Goal: Task Accomplishment & Management: Complete application form

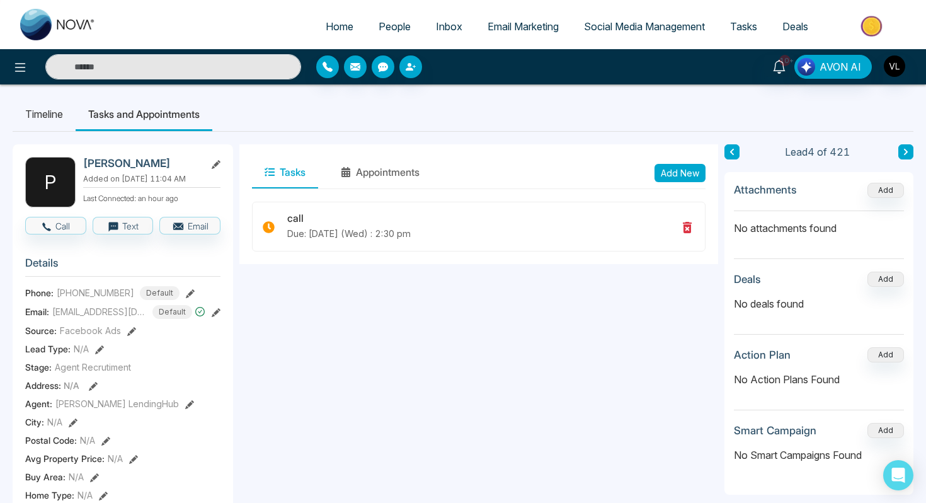
click at [386, 21] on span "People" at bounding box center [395, 26] width 32 height 13
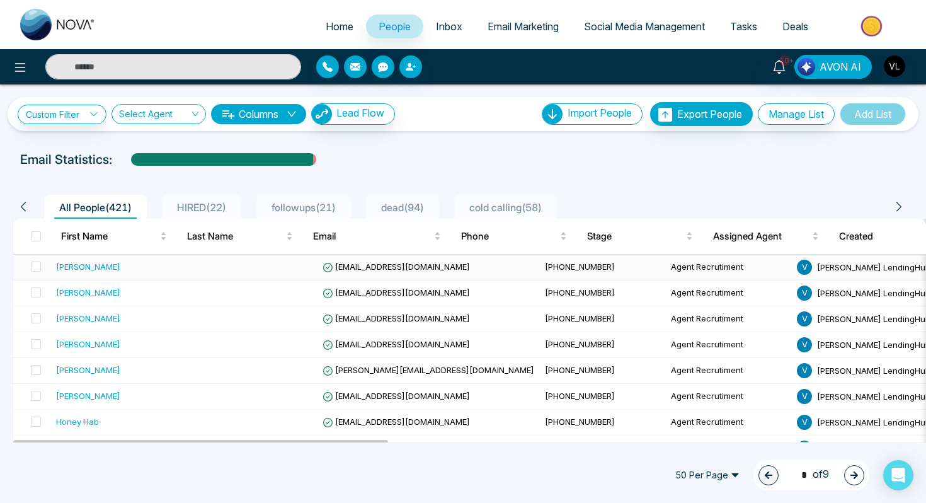
click at [132, 268] on div "[PERSON_NAME]" at bounding box center [121, 266] width 130 height 13
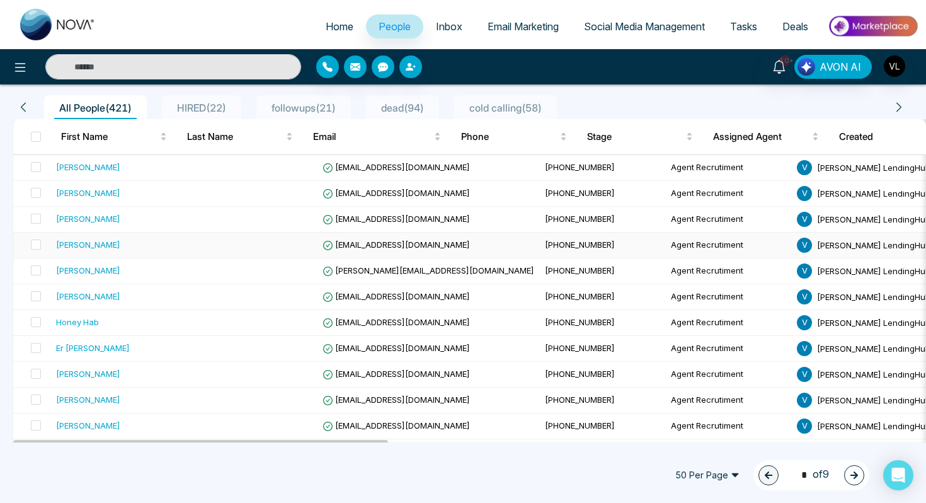
scroll to position [105, 0]
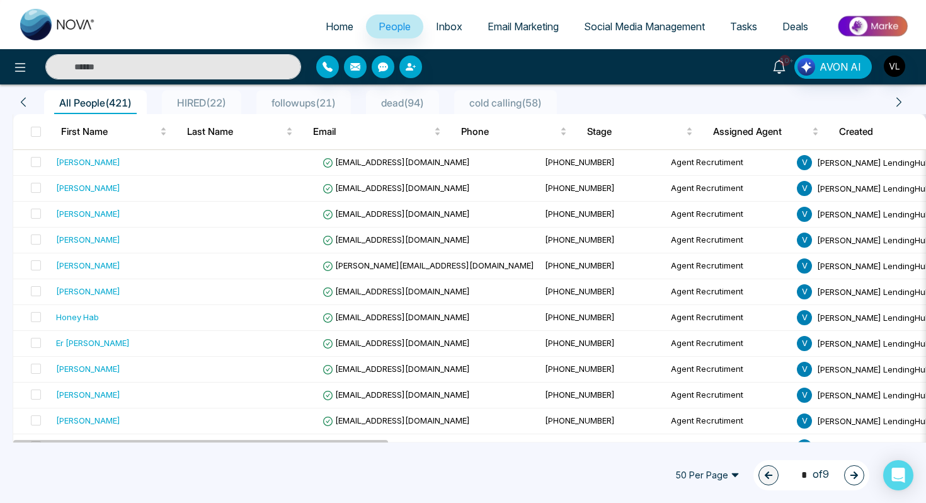
click at [784, 66] on link "10+" at bounding box center [779, 66] width 30 height 22
click at [139, 60] on input "text" at bounding box center [173, 66] width 256 height 25
type input "*****"
click at [76, 391] on div "[PERSON_NAME]" at bounding box center [88, 394] width 64 height 13
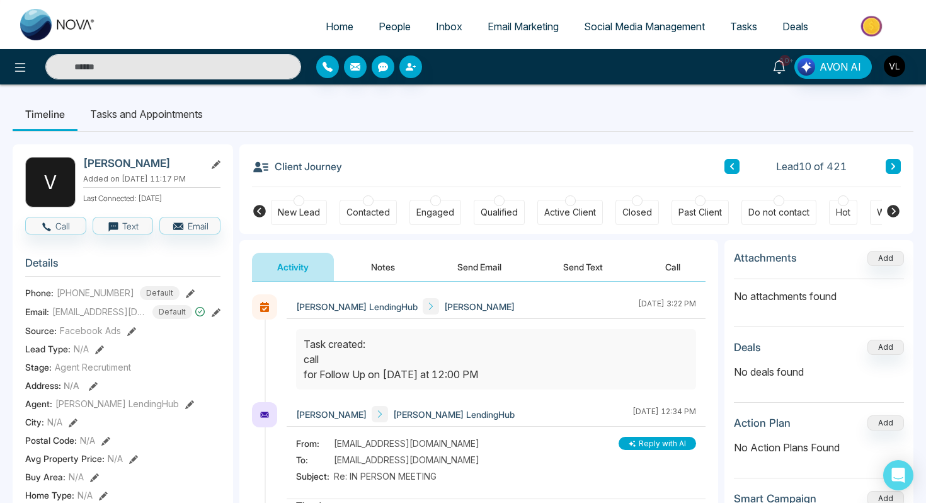
click at [781, 74] on link "10+" at bounding box center [779, 66] width 30 height 22
click at [88, 68] on input "text" at bounding box center [173, 66] width 256 height 25
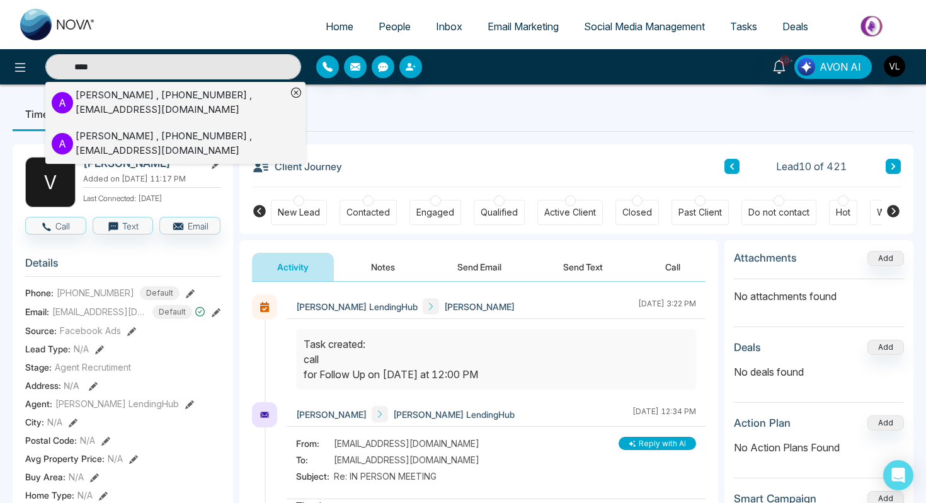
type input "****"
click at [103, 99] on div "[PERSON_NAME] , [PHONE_NUMBER] , [EMAIL_ADDRESS][DOMAIN_NAME]" at bounding box center [181, 102] width 211 height 28
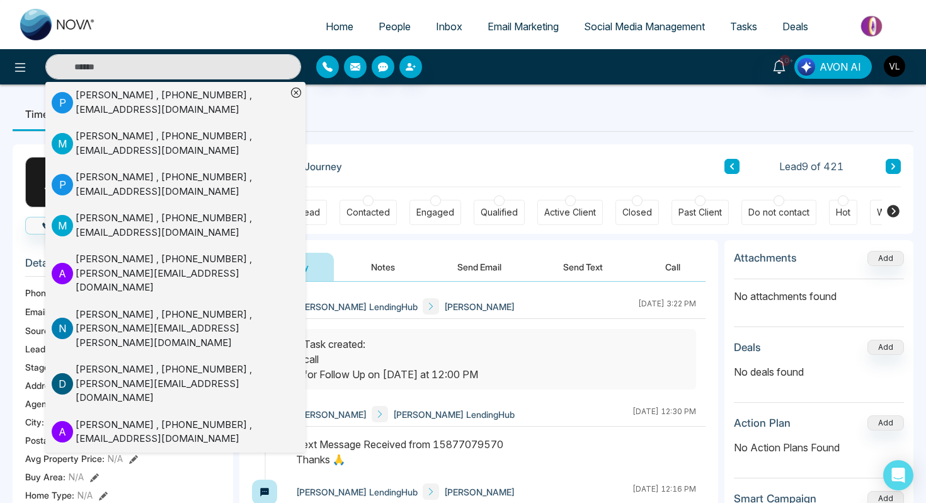
click at [432, 42] on ul "Home People Inbox Email Marketing Social Media Management Tasks Deals" at bounding box center [513, 27] width 810 height 35
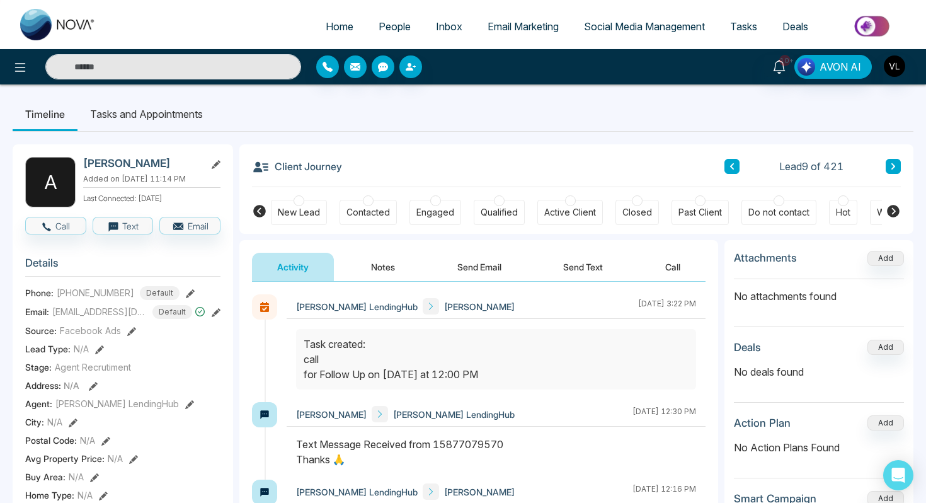
click at [388, 37] on link "People" at bounding box center [394, 26] width 57 height 24
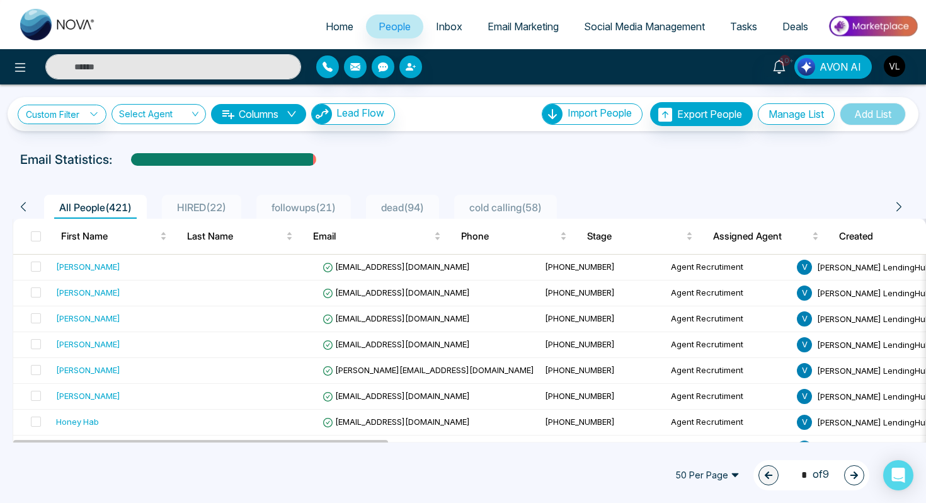
scroll to position [47, 0]
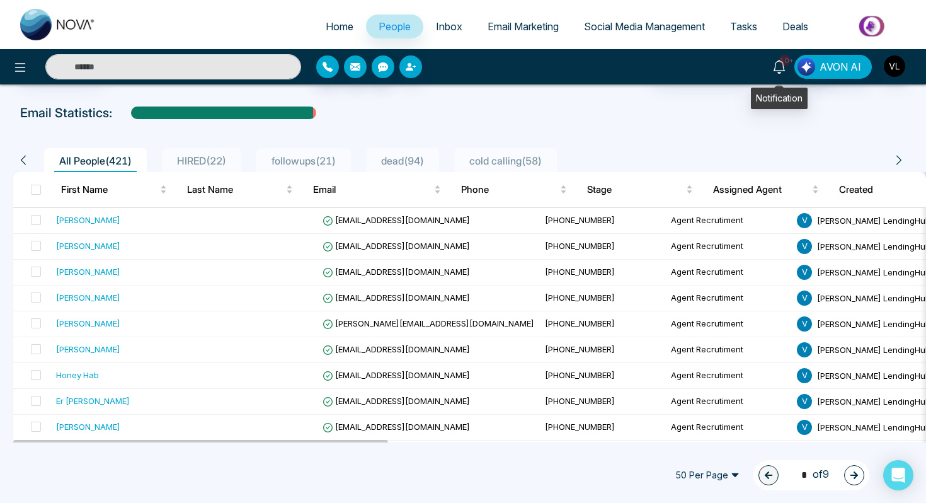
click at [787, 58] on span "10+" at bounding box center [784, 60] width 11 height 11
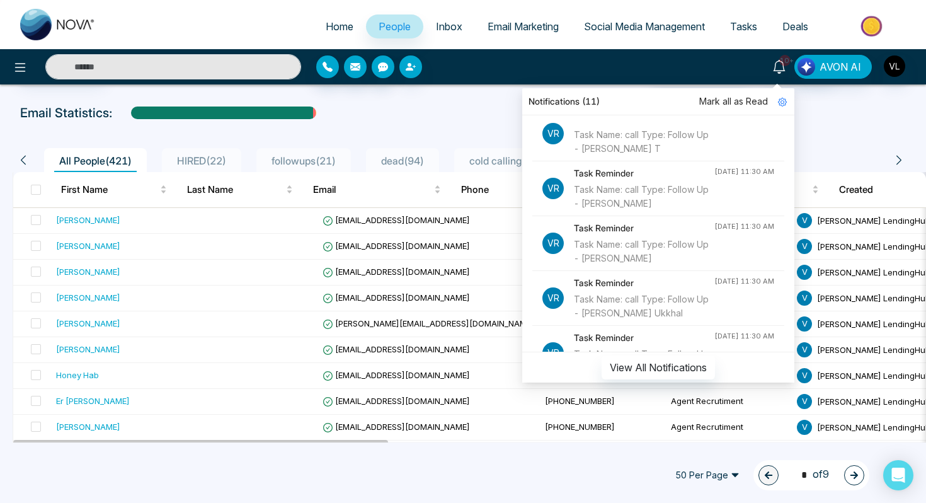
scroll to position [69, 0]
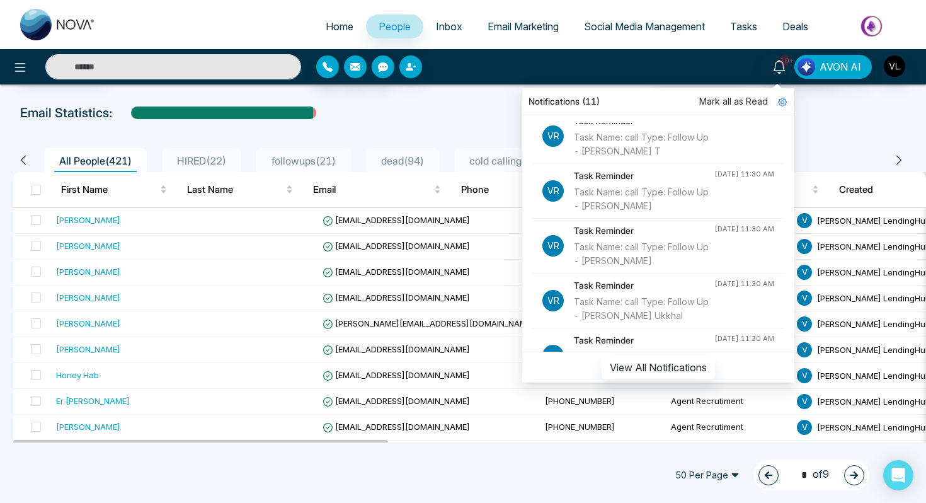
click at [96, 61] on input "text" at bounding box center [173, 66] width 256 height 25
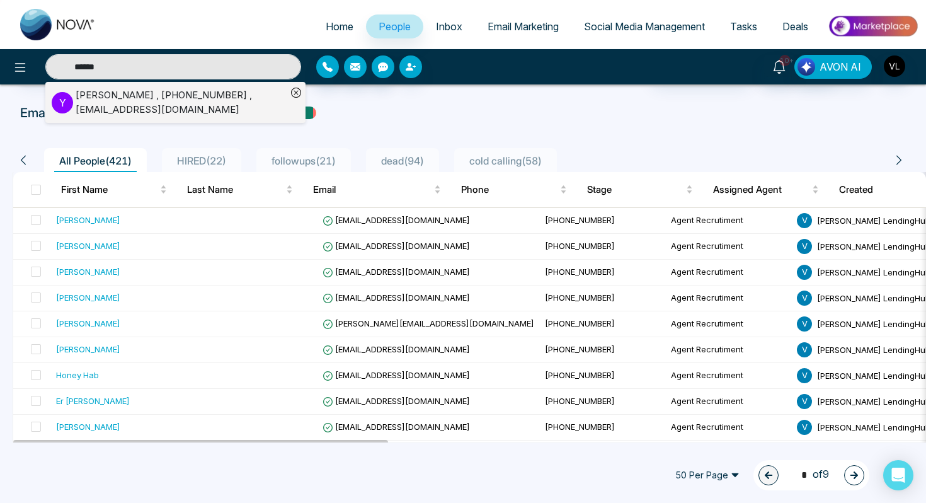
type input "******"
click at [100, 100] on div "[PERSON_NAME] , [PHONE_NUMBER] , [EMAIL_ADDRESS][DOMAIN_NAME]" at bounding box center [181, 102] width 211 height 28
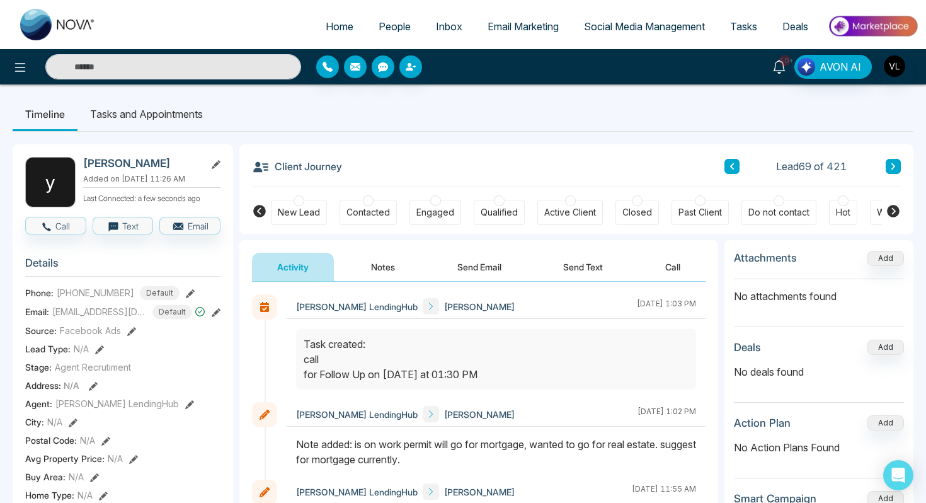
click at [780, 69] on icon at bounding box center [779, 67] width 14 height 14
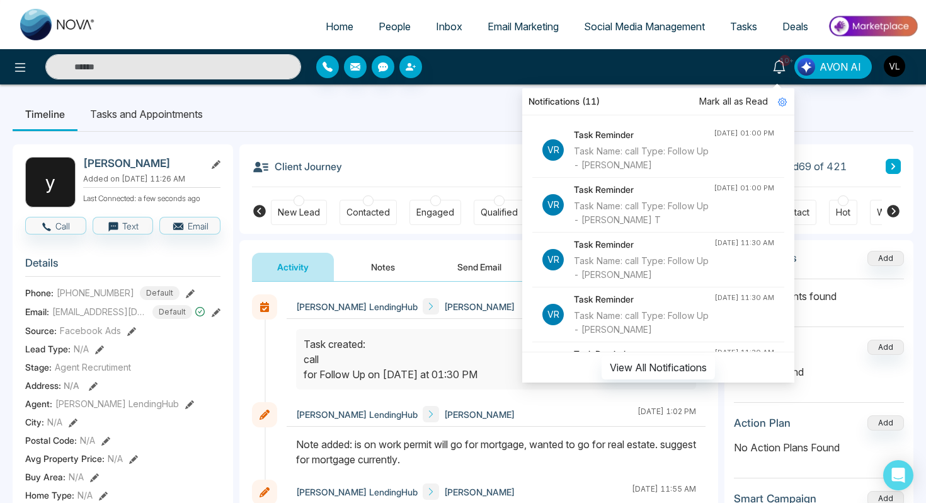
scroll to position [45, 0]
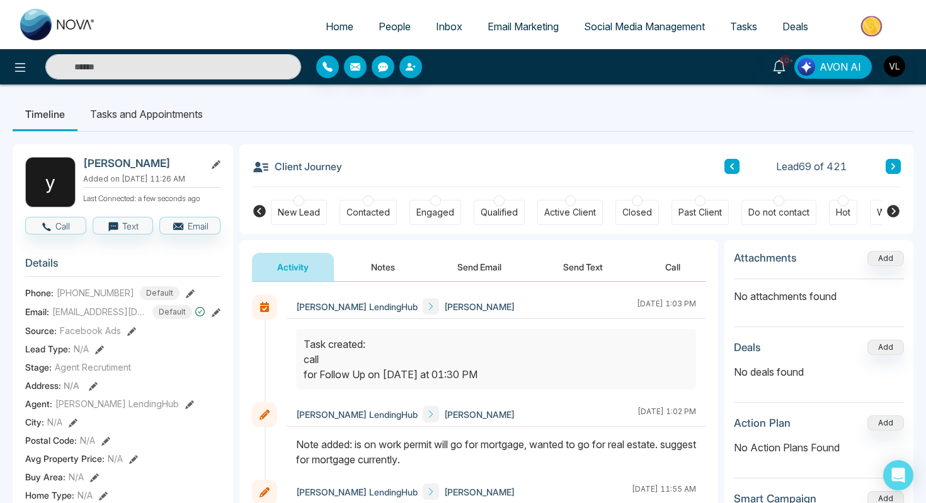
click at [144, 67] on input "text" at bounding box center [173, 66] width 256 height 25
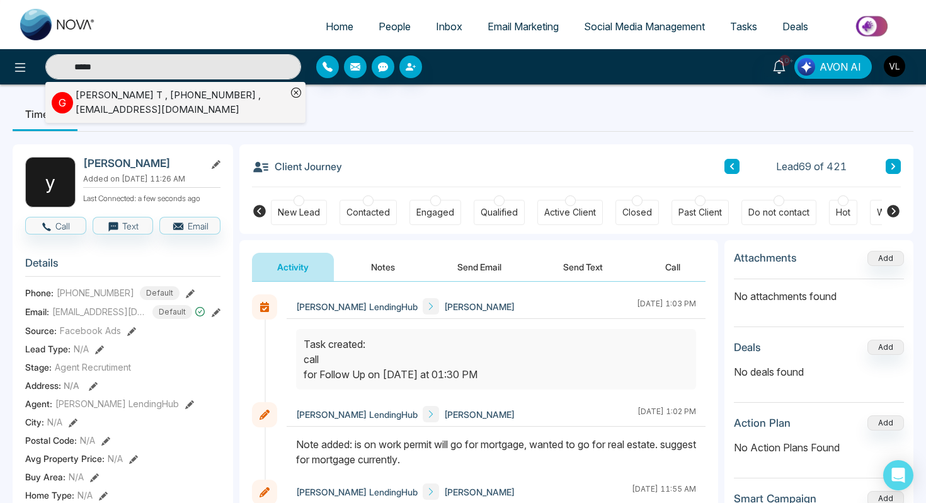
type input "*****"
click at [146, 107] on div "[PERSON_NAME] , [PHONE_NUMBER] , [EMAIL_ADDRESS][DOMAIN_NAME]" at bounding box center [181, 102] width 211 height 28
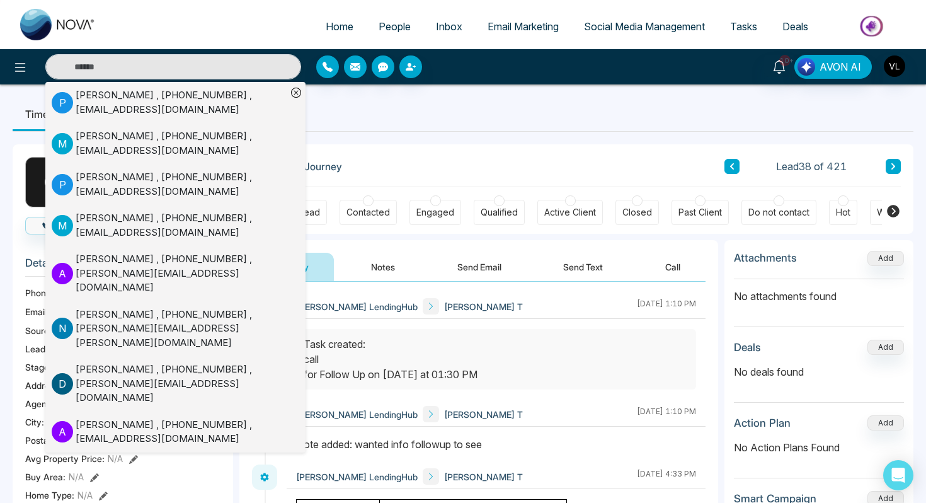
click at [479, 220] on div "Qualified" at bounding box center [499, 212] width 51 height 25
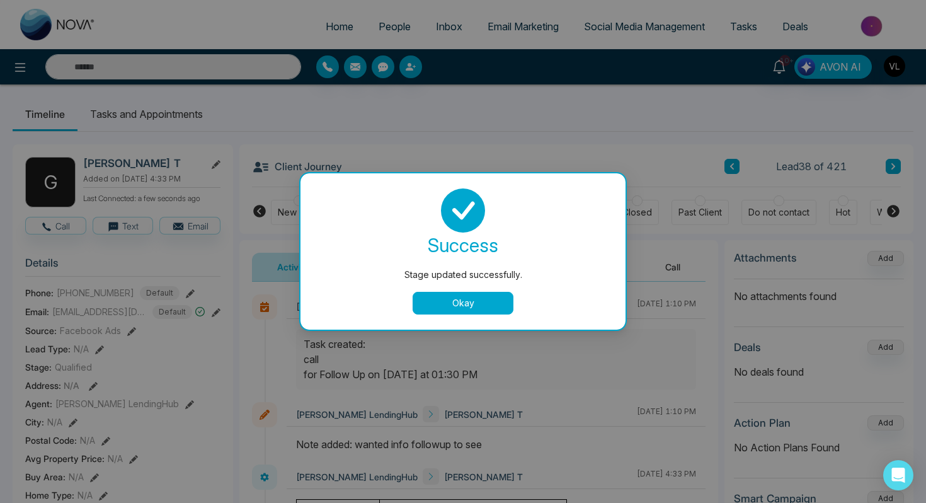
click at [457, 308] on button "Okay" at bounding box center [463, 303] width 101 height 23
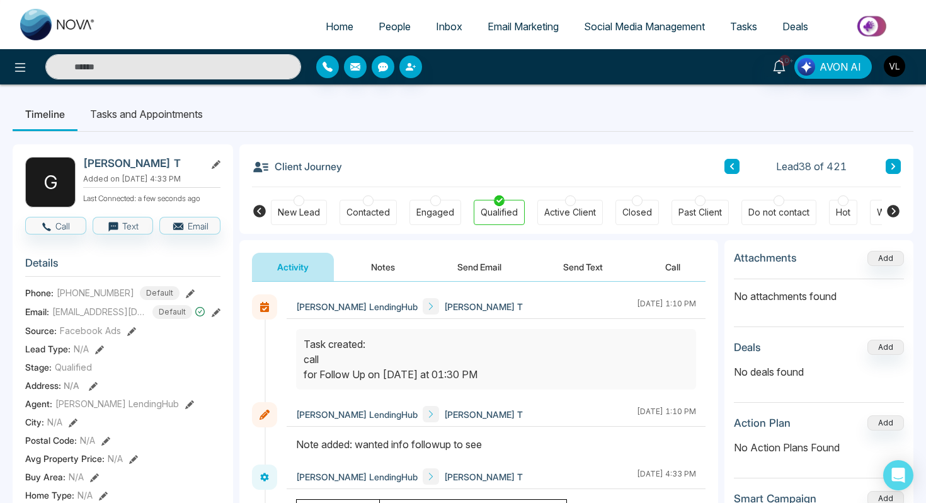
click at [296, 203] on div at bounding box center [299, 200] width 11 height 11
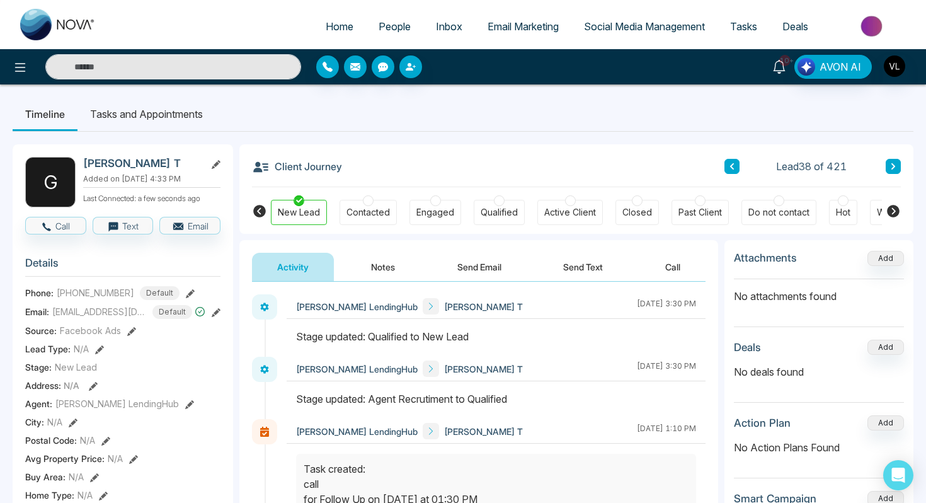
click at [775, 72] on icon at bounding box center [779, 67] width 14 height 14
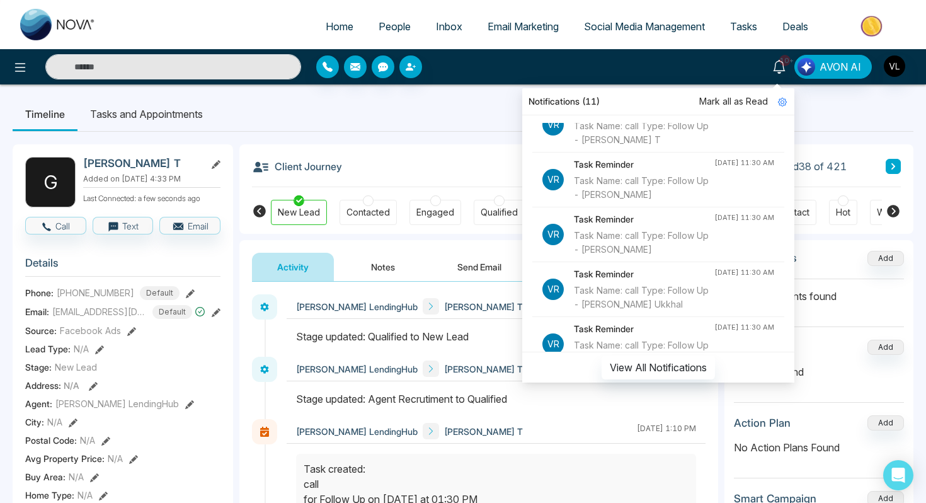
scroll to position [76, 0]
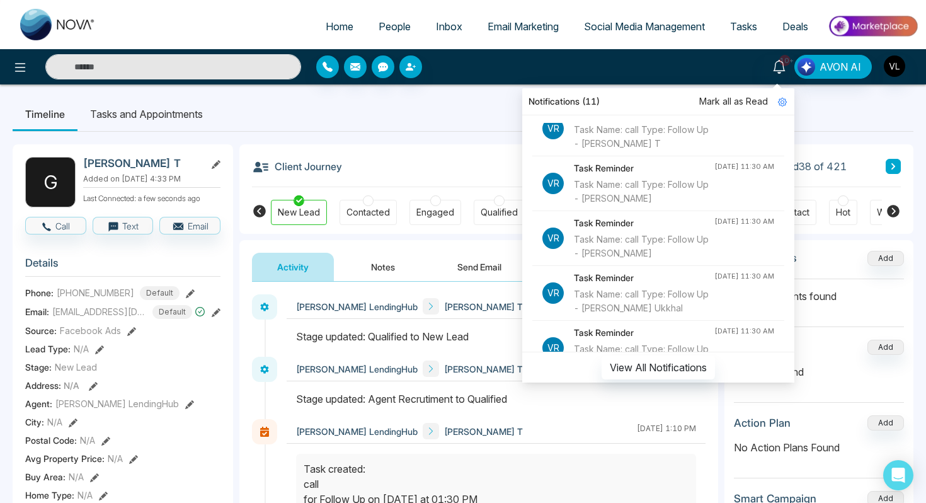
click at [85, 62] on input "text" at bounding box center [173, 66] width 256 height 25
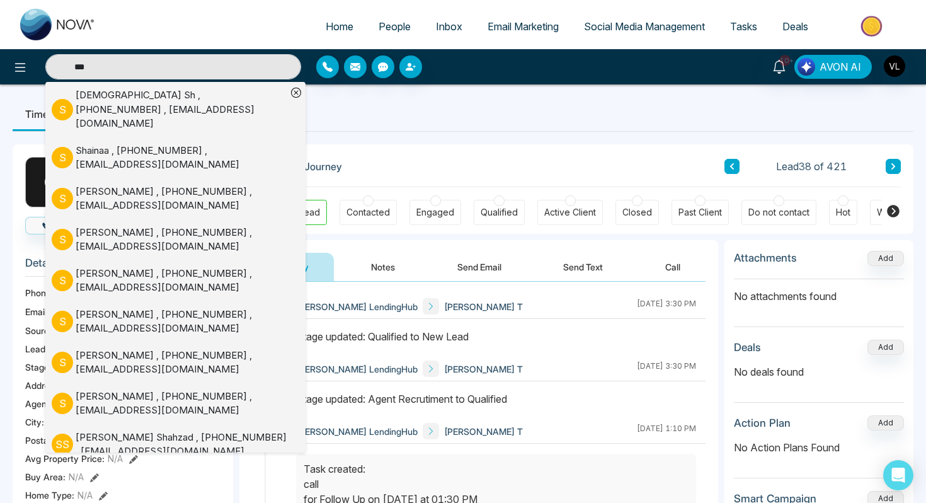
type input "***"
click at [135, 270] on div "[PERSON_NAME] , [PHONE_NUMBER] , [EMAIL_ADDRESS][DOMAIN_NAME]" at bounding box center [181, 280] width 211 height 28
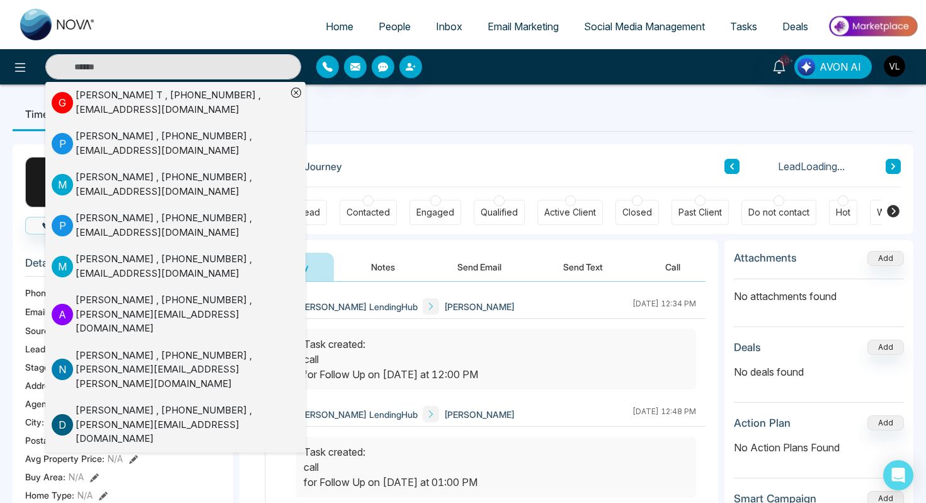
scroll to position [25, 0]
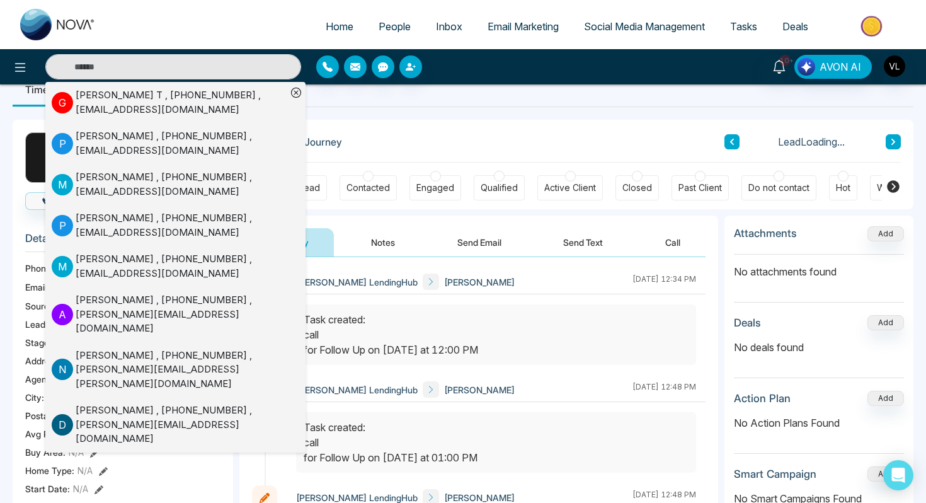
click at [464, 278] on span "[PERSON_NAME]" at bounding box center [479, 281] width 71 height 13
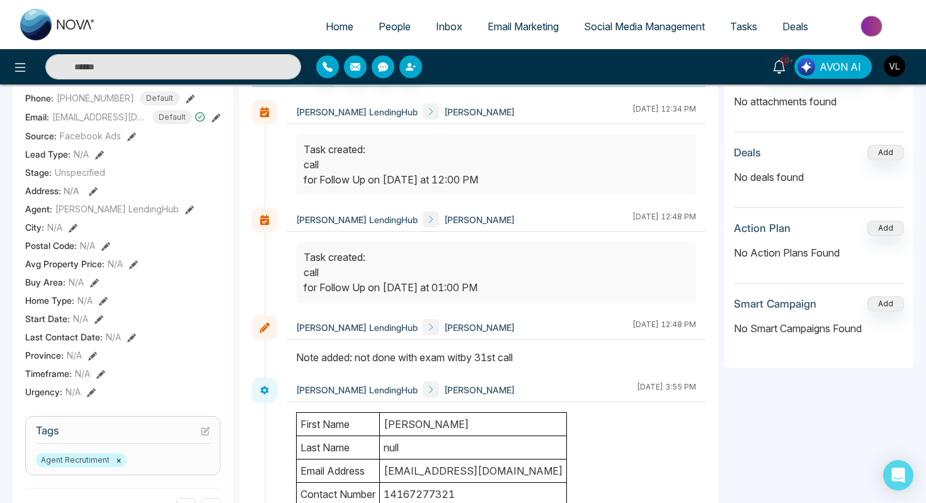
scroll to position [0, 0]
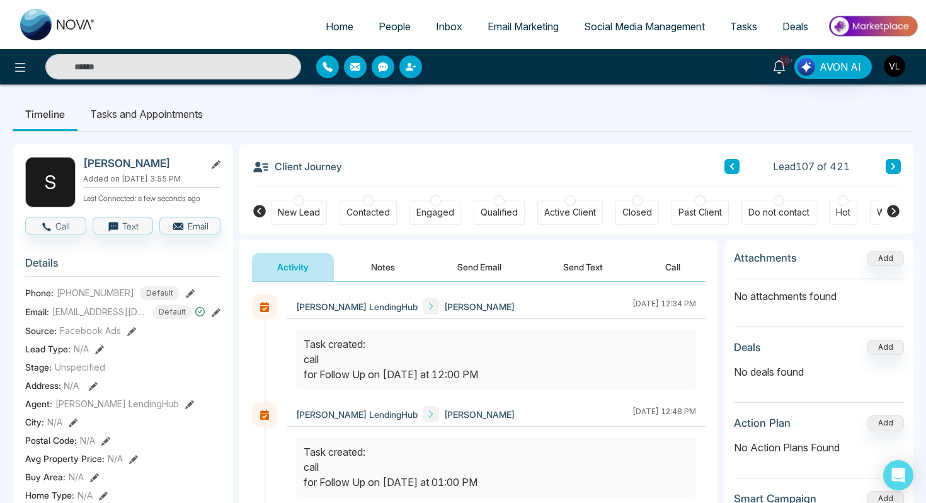
click at [105, 76] on input "text" at bounding box center [173, 66] width 256 height 25
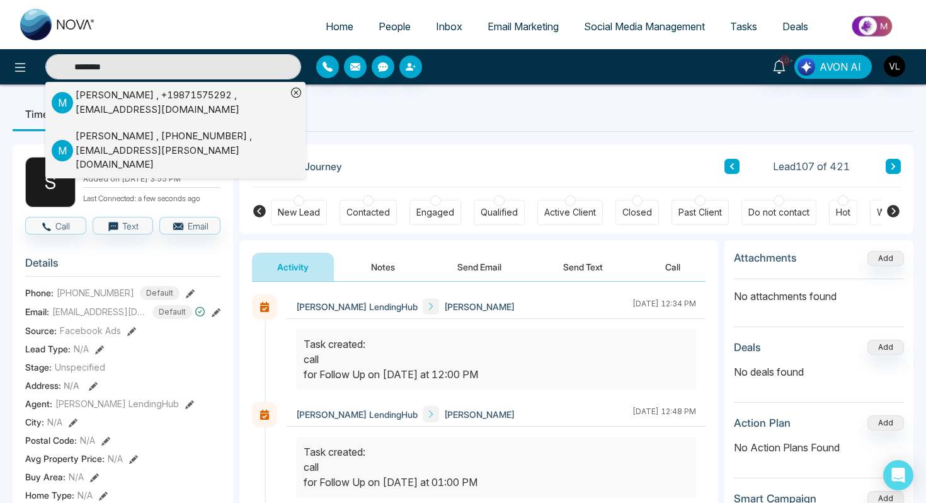
type input "********"
click at [115, 151] on div "[PERSON_NAME] , [PHONE_NUMBER] , [EMAIL_ADDRESS][PERSON_NAME][DOMAIN_NAME]" at bounding box center [181, 150] width 211 height 43
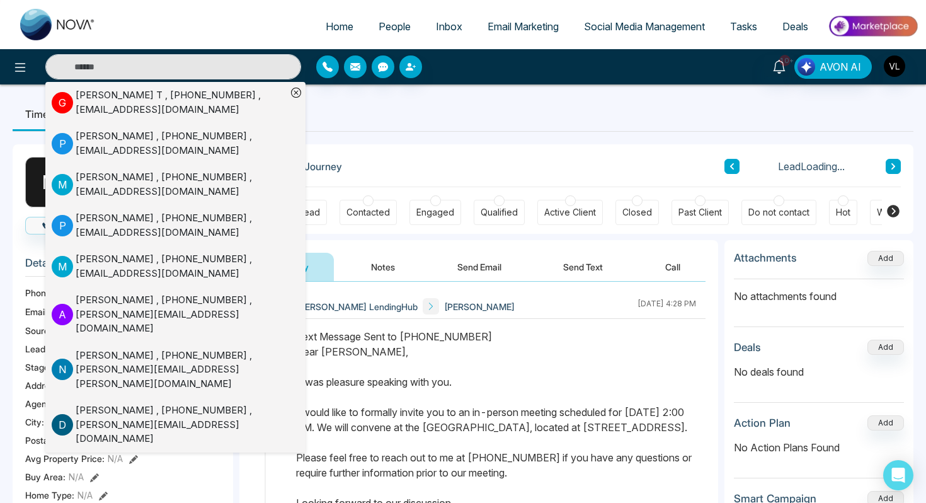
click at [451, 377] on div "Text Message Sent to [PHONE_NUMBER] Dear [PERSON_NAME], It was pleasure speakin…" at bounding box center [496, 465] width 400 height 272
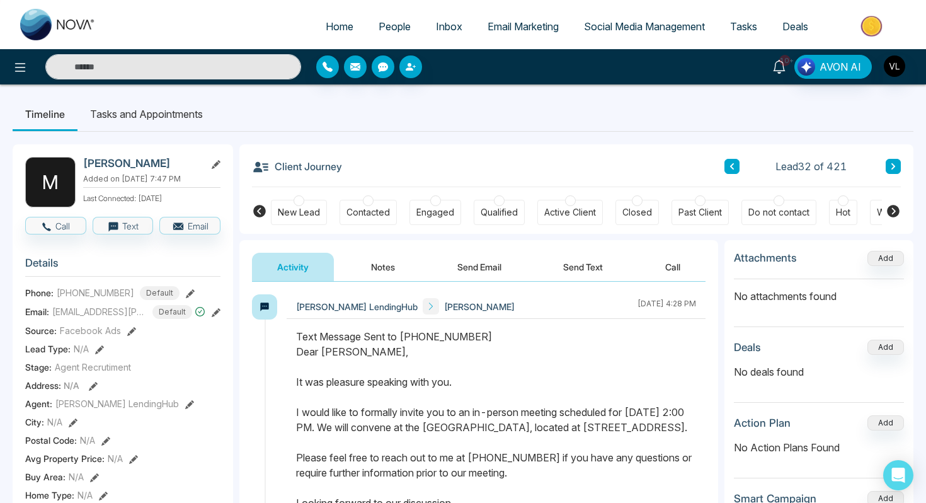
click at [774, 71] on icon at bounding box center [779, 67] width 14 height 14
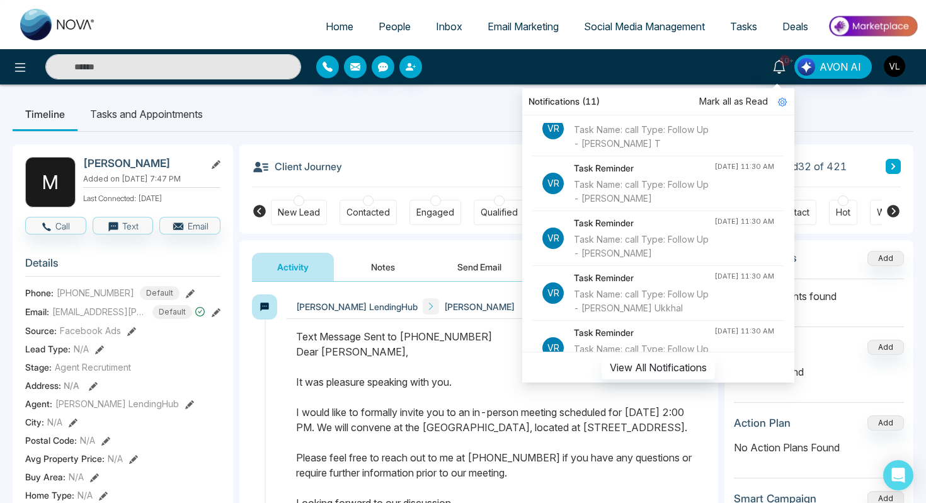
click at [419, 125] on ul "Timeline Tasks and Appointments" at bounding box center [463, 114] width 901 height 34
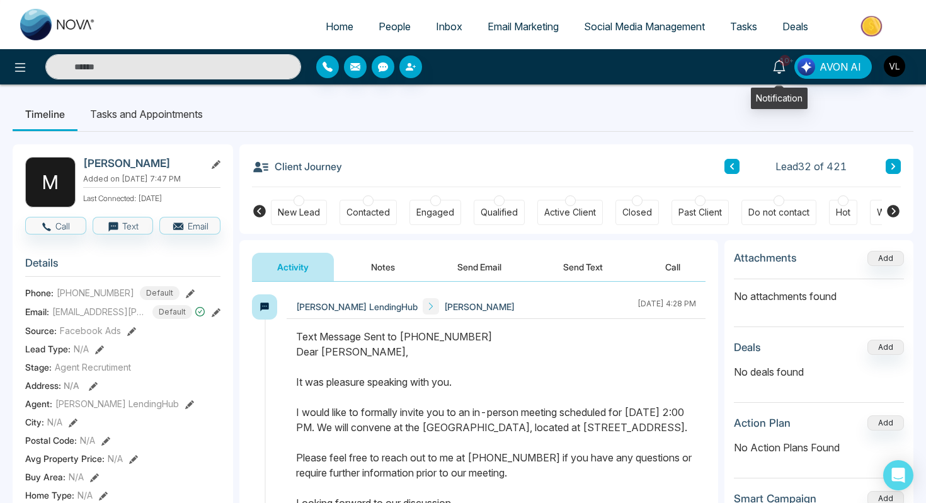
click at [784, 66] on icon at bounding box center [779, 67] width 12 height 14
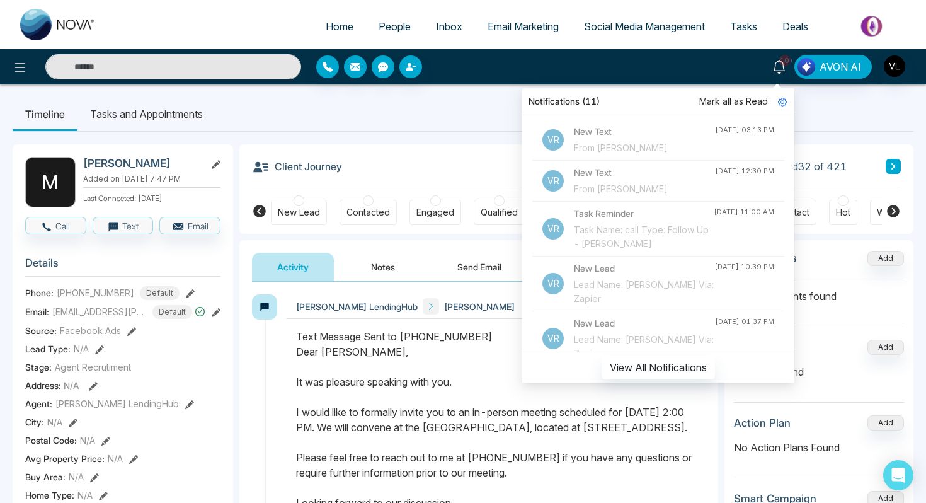
scroll to position [997, 0]
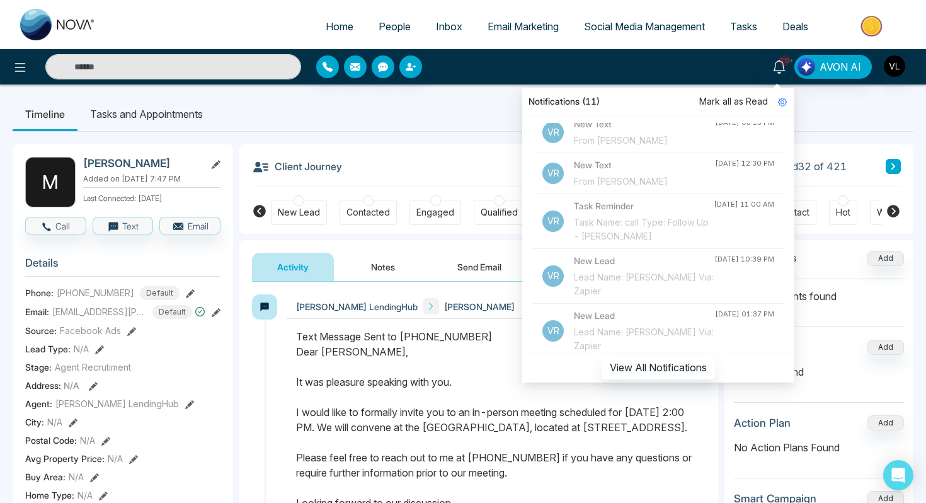
click at [108, 69] on input "text" at bounding box center [173, 66] width 256 height 25
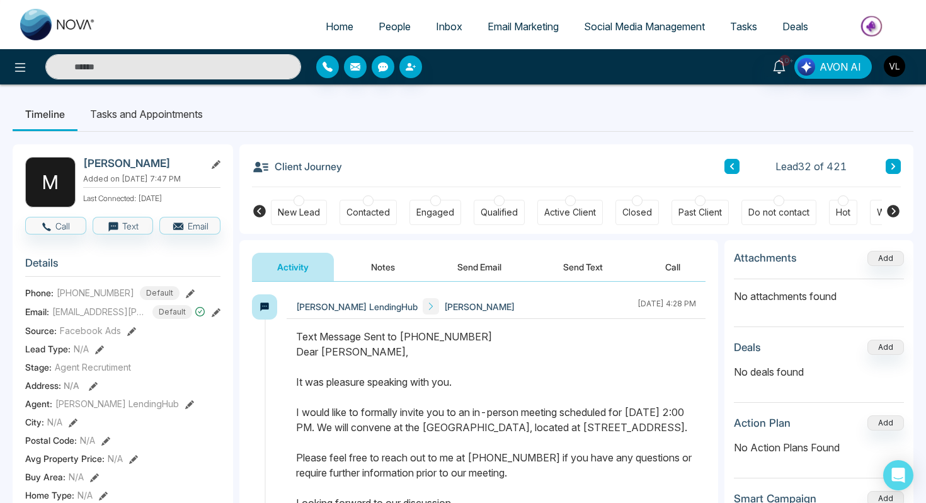
paste input "**********"
type input "**********"
click at [379, 21] on span "People" at bounding box center [395, 26] width 32 height 13
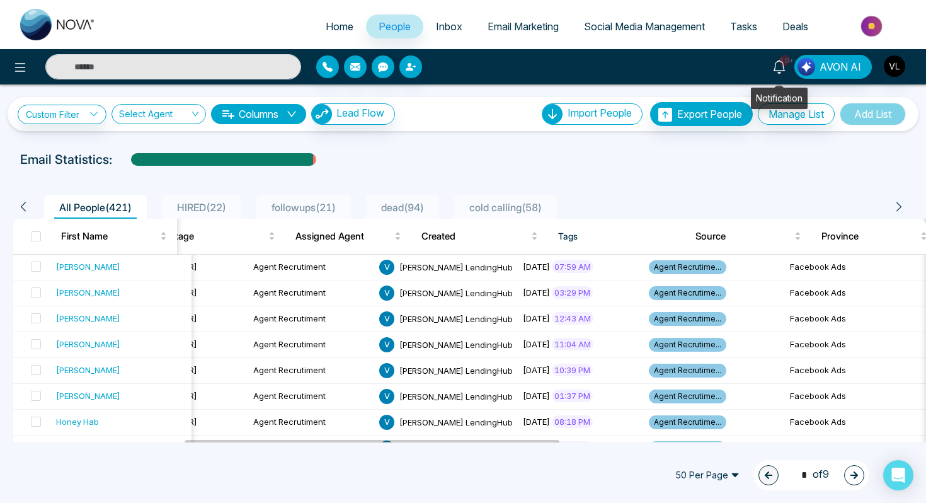
click at [784, 68] on icon at bounding box center [779, 67] width 12 height 14
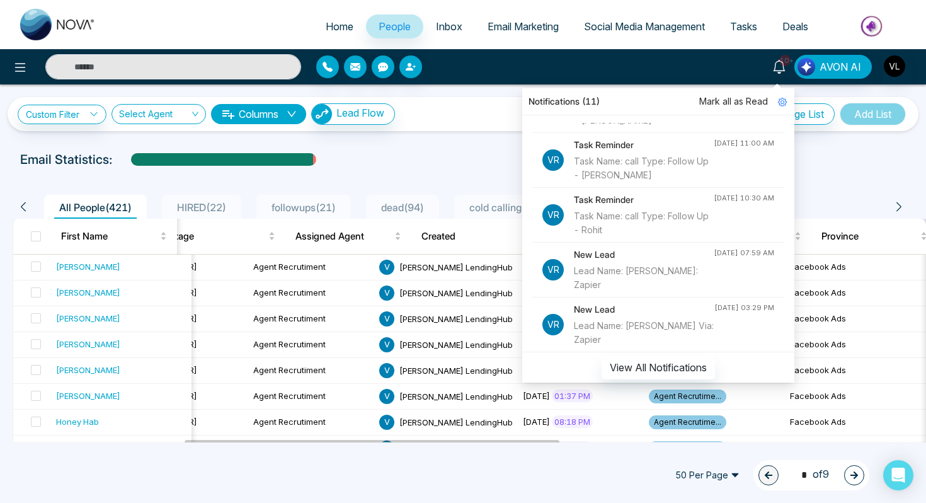
scroll to position [320, 0]
click at [719, 100] on span "Mark all as Read" at bounding box center [733, 101] width 69 height 14
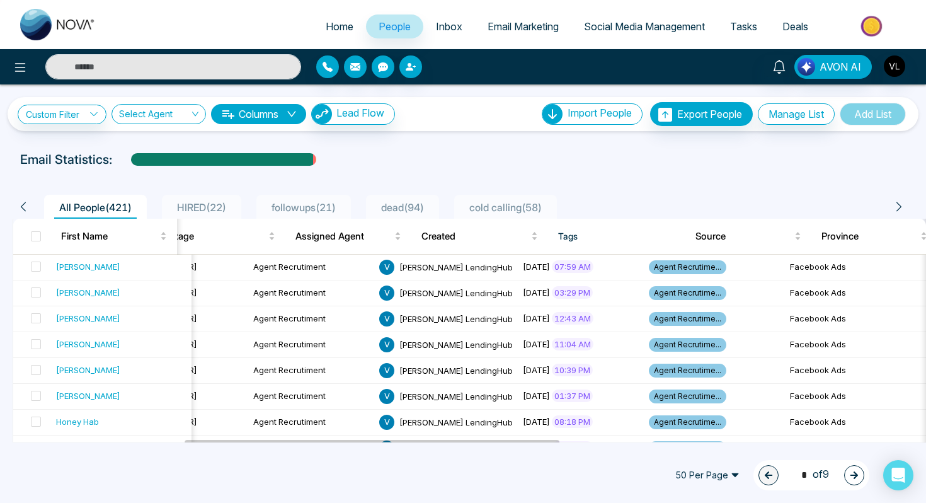
click at [460, 148] on div "Custom Filter Choose a filter Cancel Apply Select Agent Columns Lead Flow Impor…" at bounding box center [463, 263] width 926 height 358
click at [745, 26] on span "Tasks" at bounding box center [743, 26] width 27 height 13
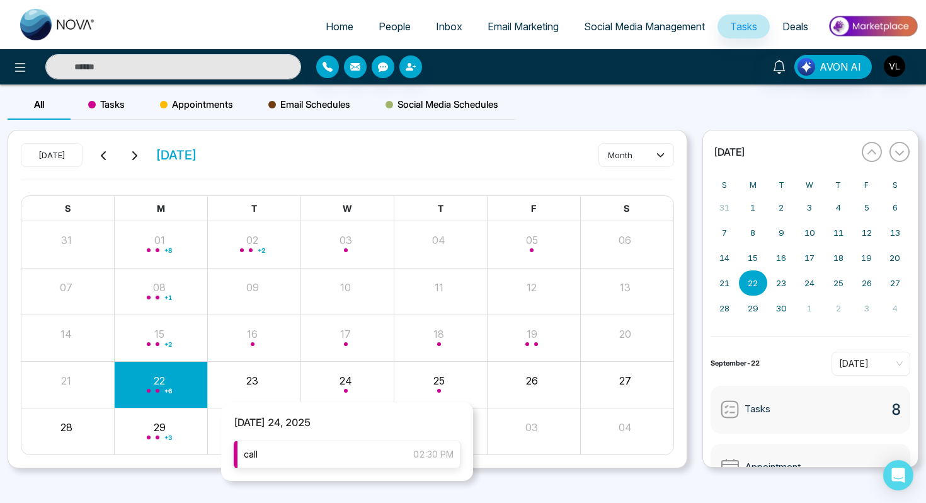
click at [314, 442] on div "call 02:30 PM" at bounding box center [347, 454] width 227 height 28
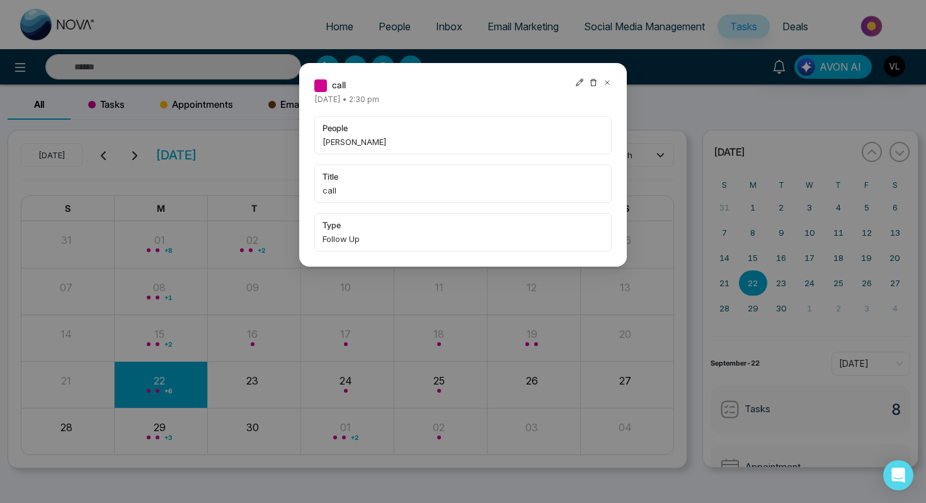
click at [611, 84] on icon at bounding box center [607, 82] width 9 height 9
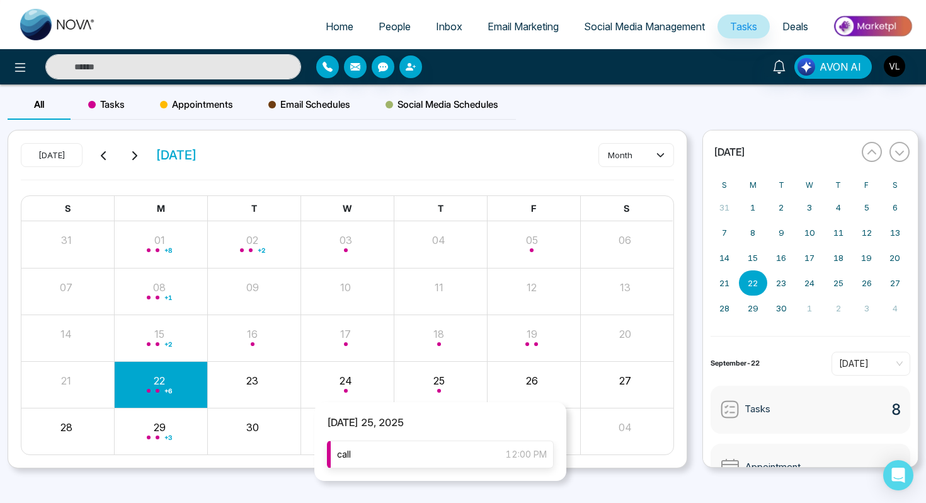
click at [403, 455] on div "call 12:00 PM" at bounding box center [440, 454] width 227 height 28
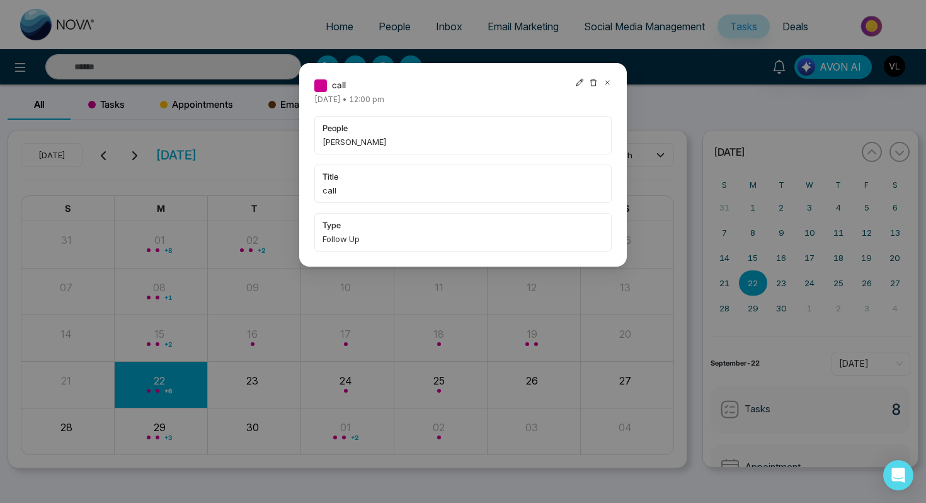
click at [606, 81] on icon at bounding box center [607, 82] width 9 height 9
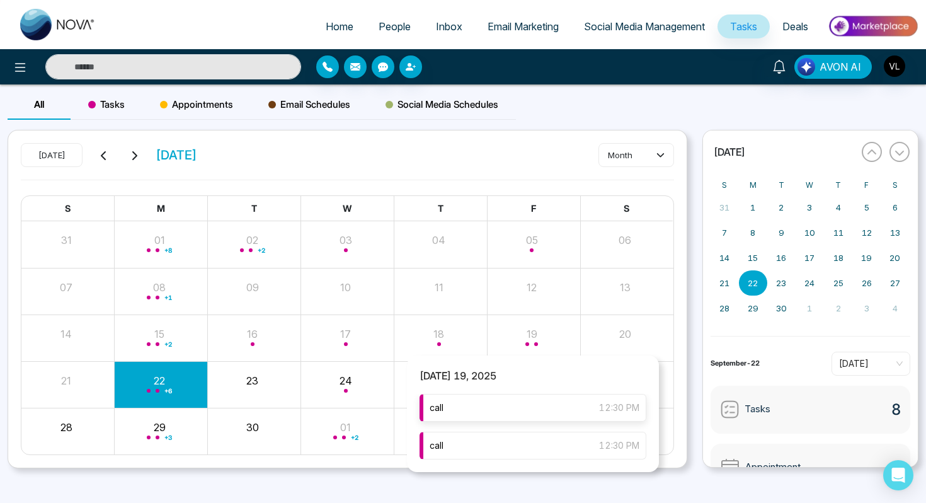
click at [457, 411] on div "call 12:30 PM" at bounding box center [533, 408] width 227 height 28
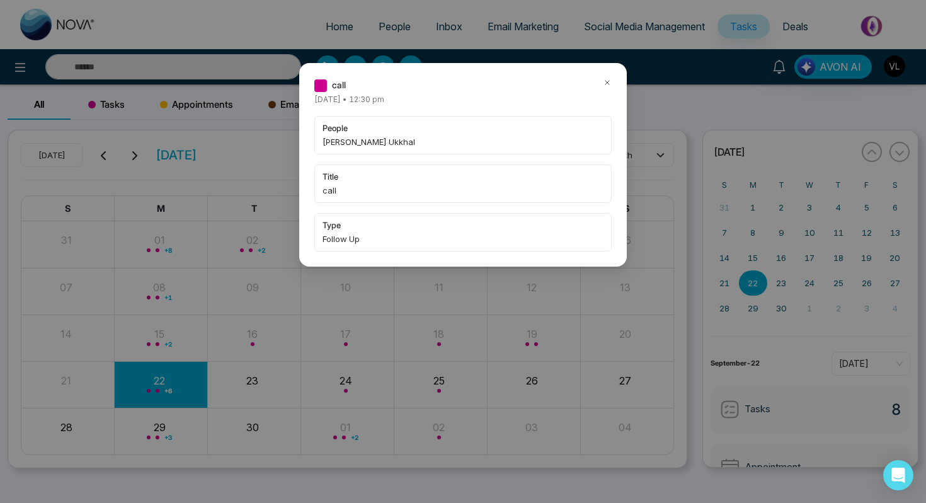
click at [603, 81] on icon at bounding box center [607, 82] width 9 height 9
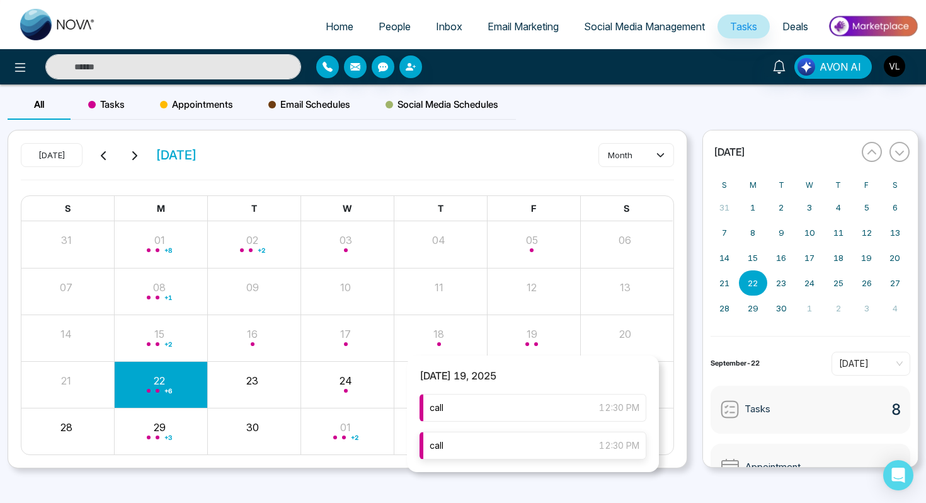
click at [510, 447] on div "call 12:30 PM" at bounding box center [533, 446] width 227 height 28
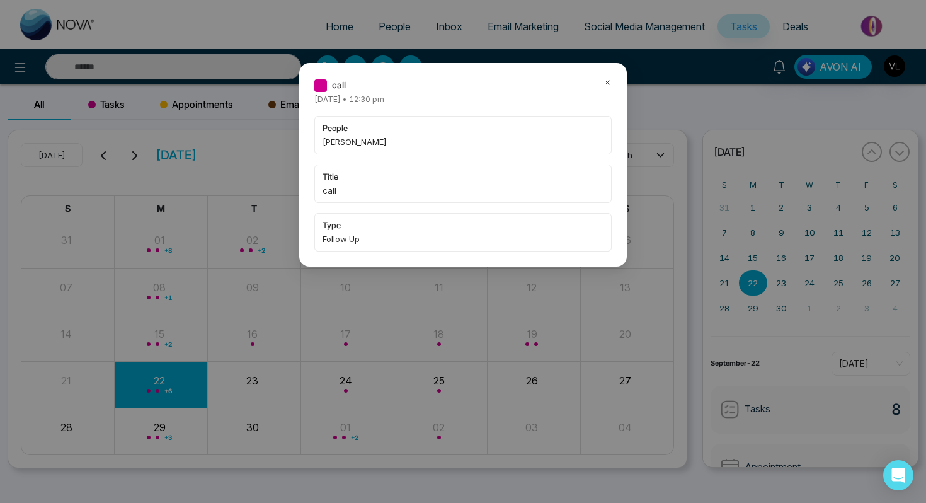
click at [604, 85] on icon at bounding box center [607, 82] width 9 height 9
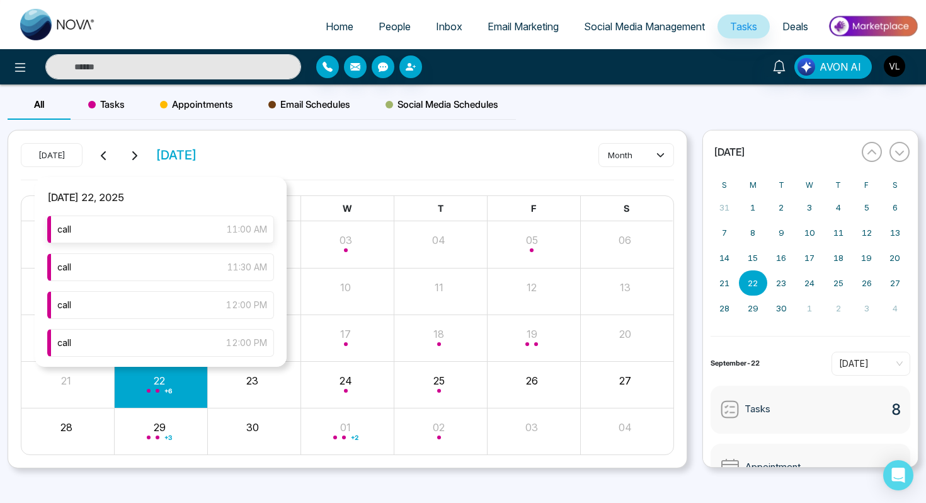
click at [145, 234] on div "call 11:00 AM" at bounding box center [160, 229] width 227 height 28
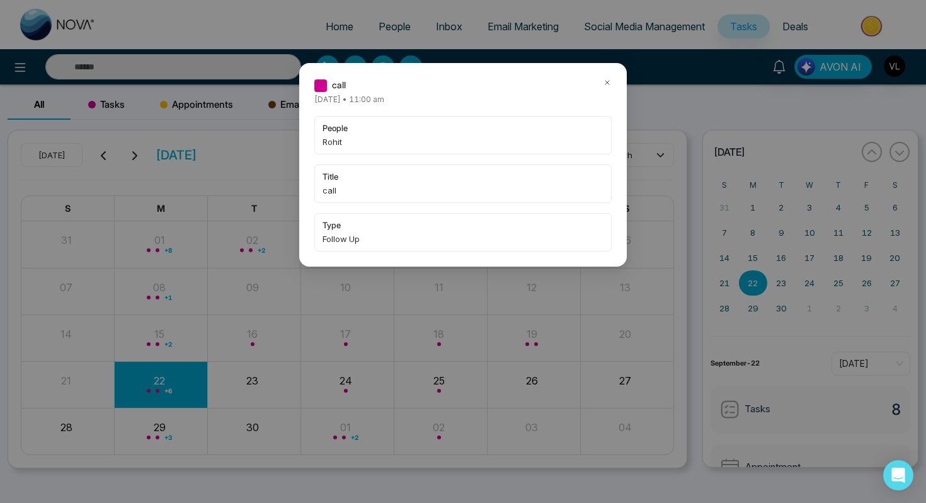
click at [607, 81] on icon at bounding box center [607, 82] width 9 height 9
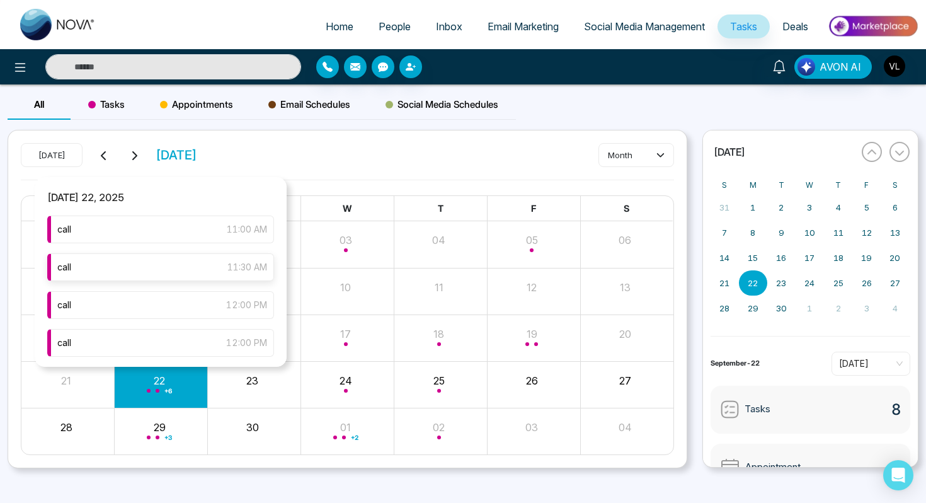
click at [180, 261] on div "call 11:30 AM" at bounding box center [160, 267] width 227 height 28
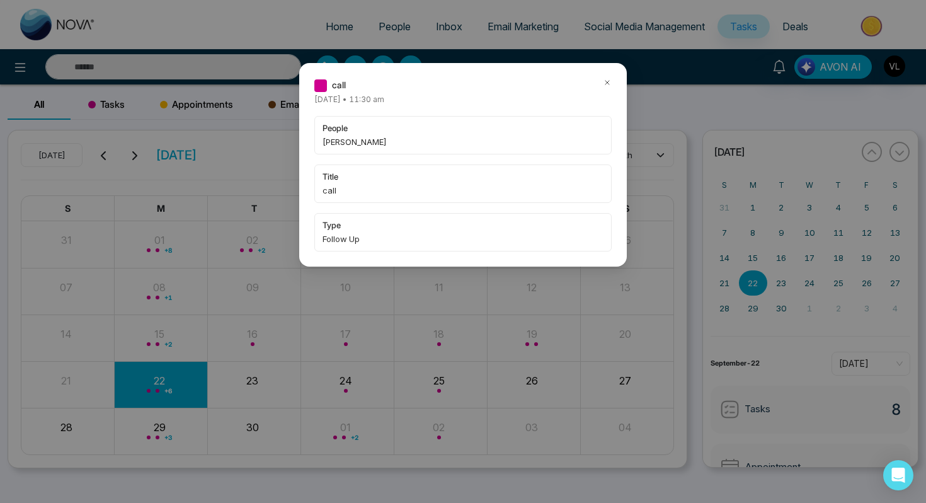
click at [604, 81] on icon at bounding box center [607, 82] width 9 height 9
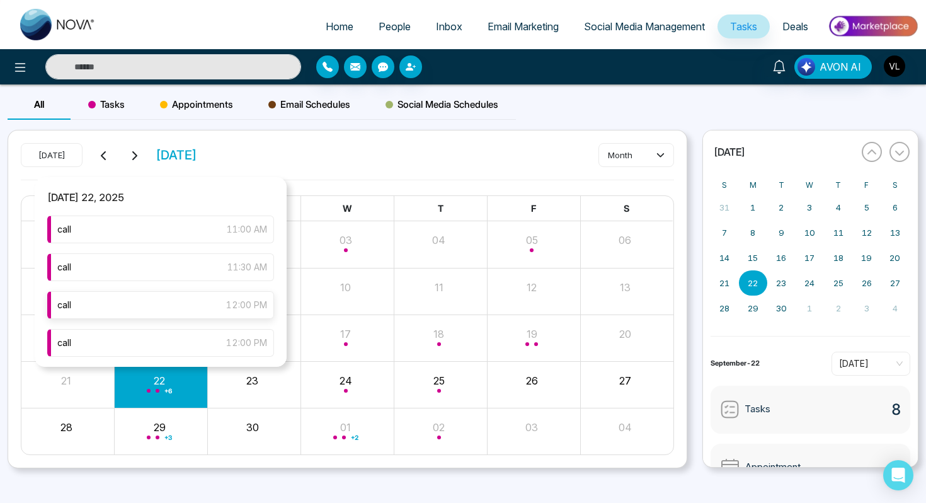
click at [147, 302] on div "call 12:00 PM" at bounding box center [160, 305] width 227 height 28
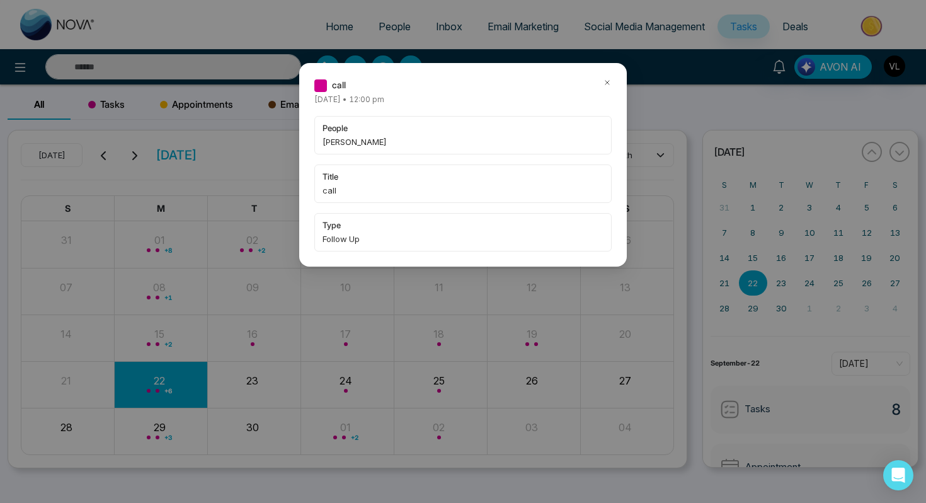
click at [603, 84] on icon at bounding box center [607, 82] width 9 height 9
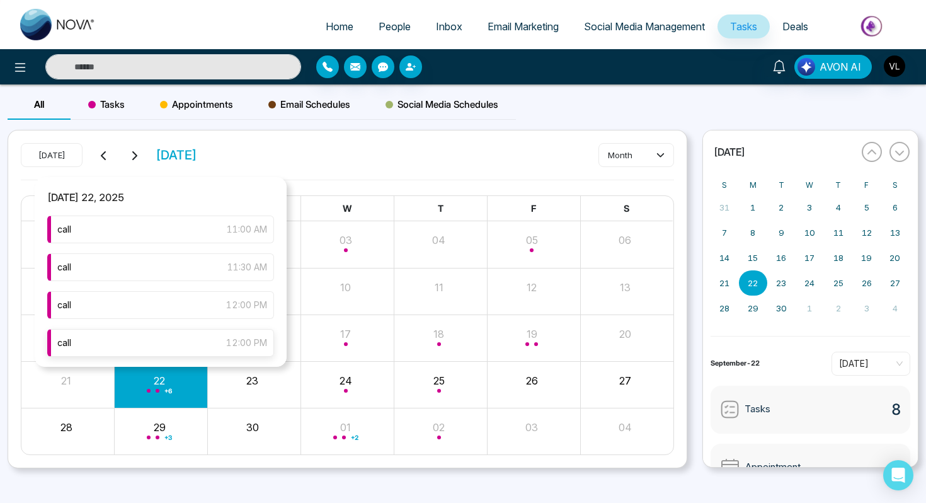
click at [144, 343] on div "call 12:00 PM" at bounding box center [160, 343] width 227 height 28
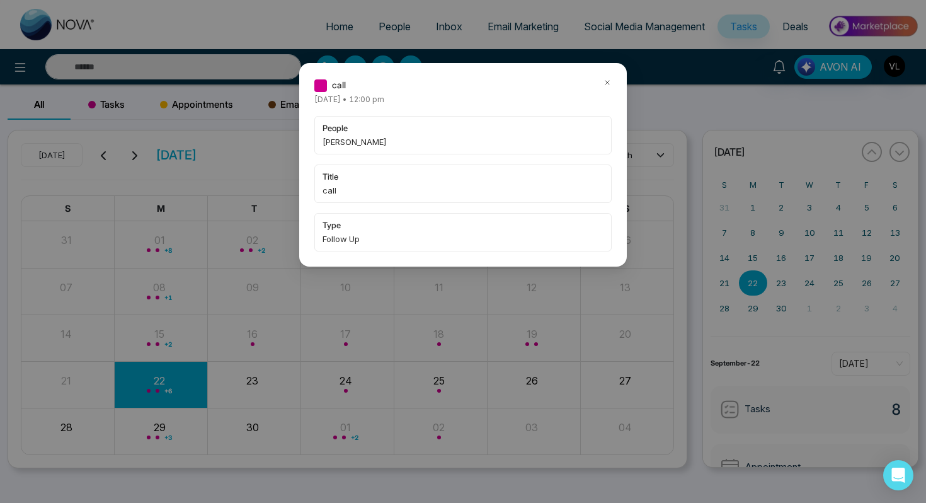
click at [607, 79] on icon at bounding box center [607, 82] width 9 height 9
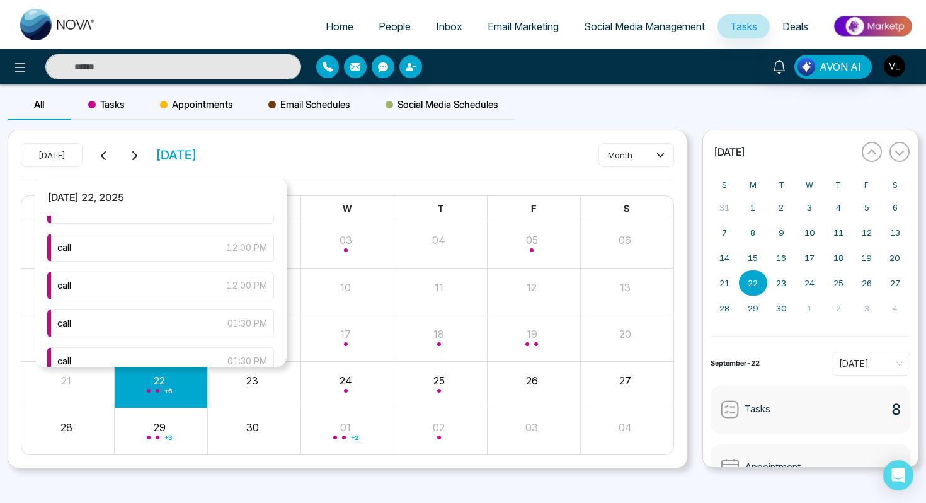
scroll to position [154, 0]
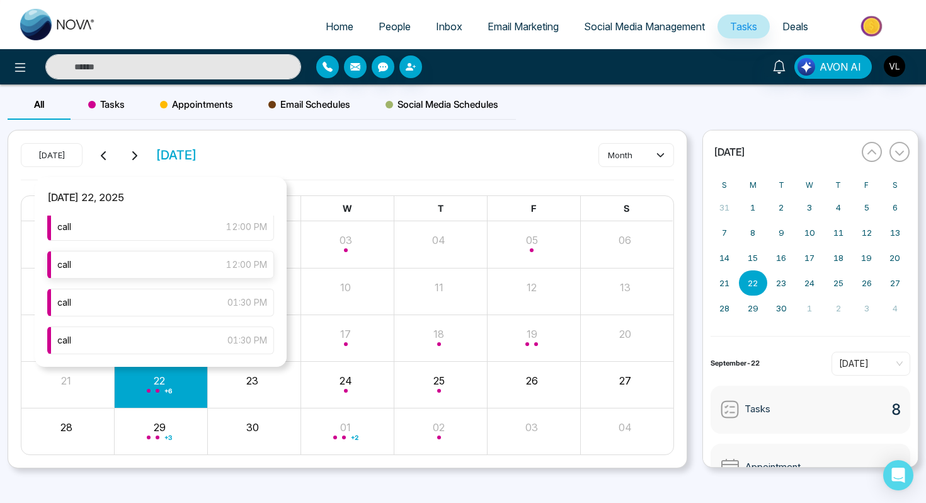
click at [183, 258] on div "call 12:00 PM" at bounding box center [160, 265] width 227 height 28
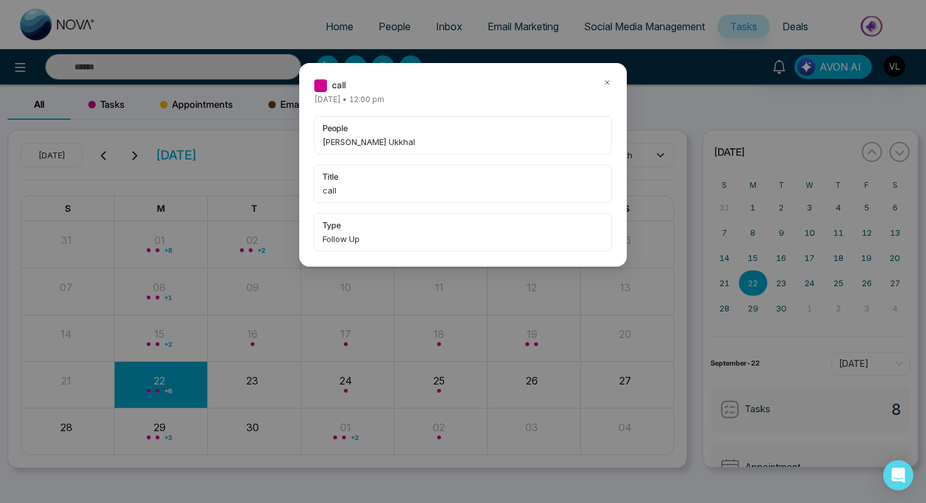
click at [603, 85] on icon at bounding box center [607, 82] width 9 height 9
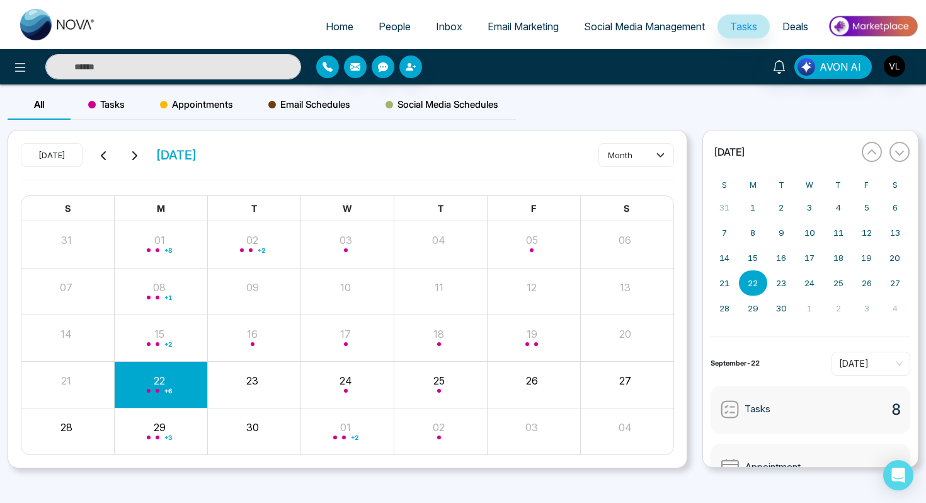
click at [176, 56] on input "text" at bounding box center [173, 66] width 256 height 25
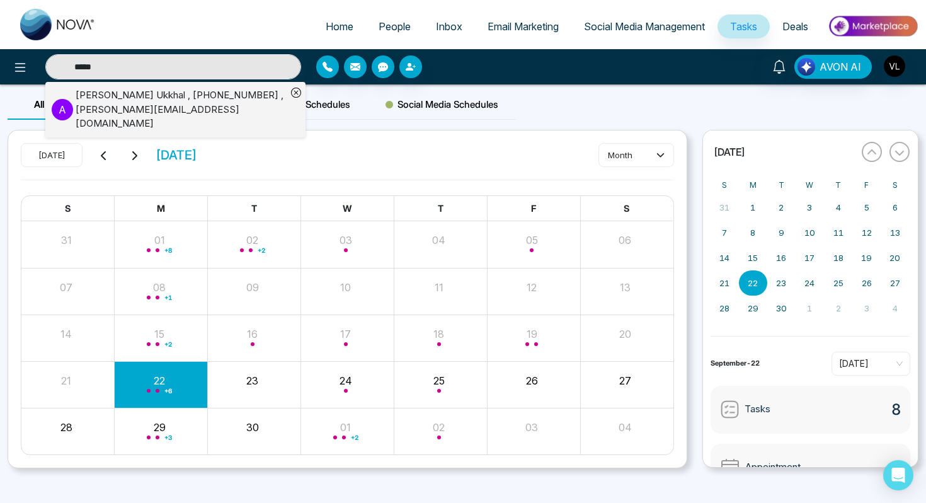
type input "*****"
click at [125, 96] on div "[PERSON_NAME] Ukkhal , [PHONE_NUMBER] , [PERSON_NAME][EMAIL_ADDRESS][DOMAIN_NAM…" at bounding box center [181, 109] width 211 height 43
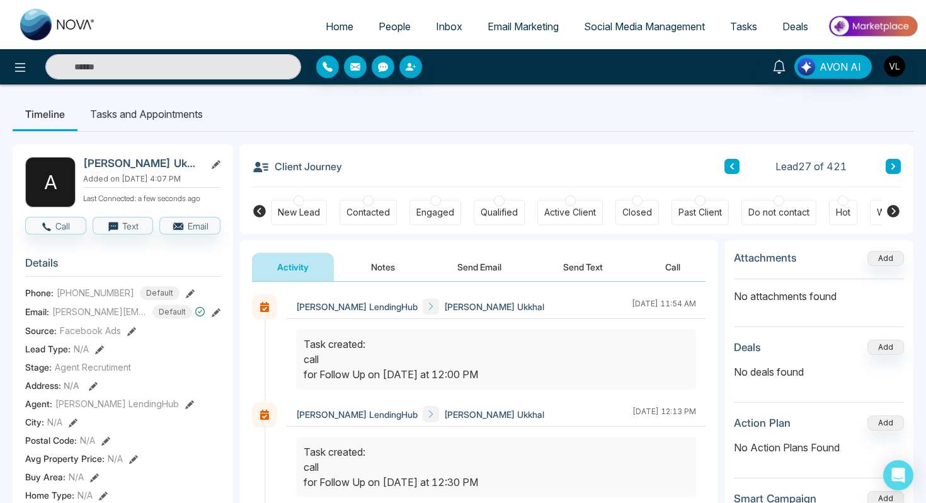
click at [211, 428] on div "City : N/A" at bounding box center [122, 421] width 195 height 13
click at [175, 117] on li "Tasks and Appointments" at bounding box center [146, 114] width 138 height 34
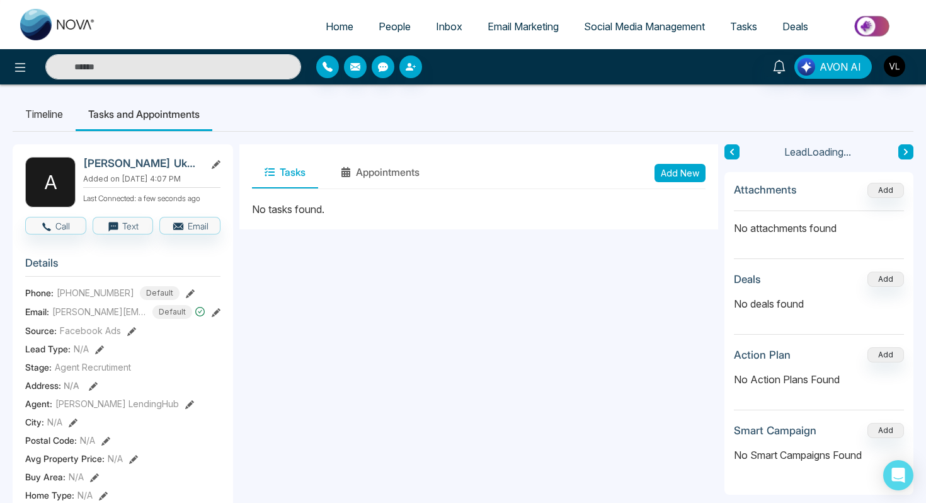
click at [679, 166] on button "Add New" at bounding box center [680, 173] width 51 height 18
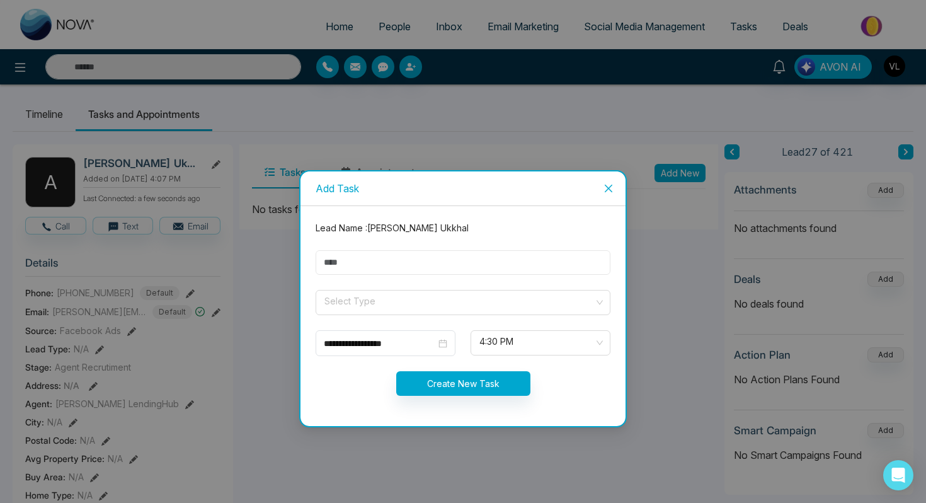
click at [372, 262] on input "text" at bounding box center [463, 262] width 295 height 25
type input "****"
click at [364, 294] on input "search" at bounding box center [458, 299] width 271 height 19
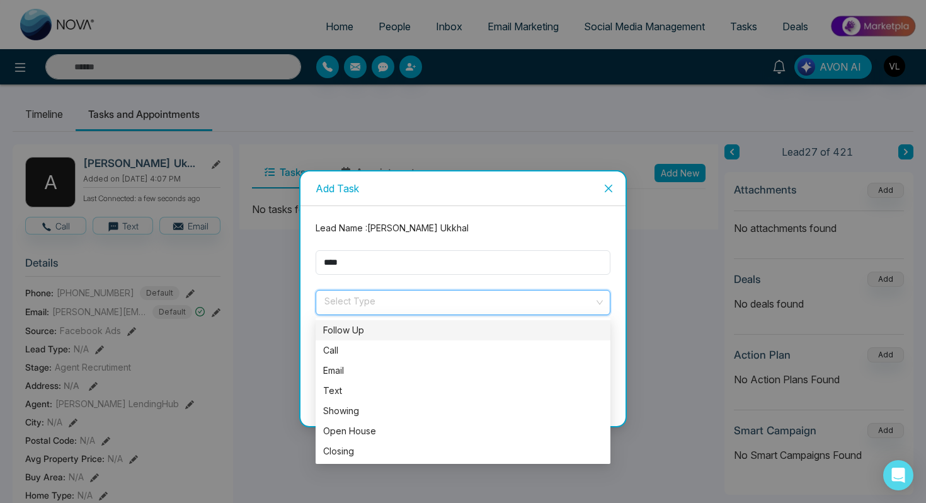
click at [358, 326] on div "Follow Up" at bounding box center [463, 330] width 280 height 14
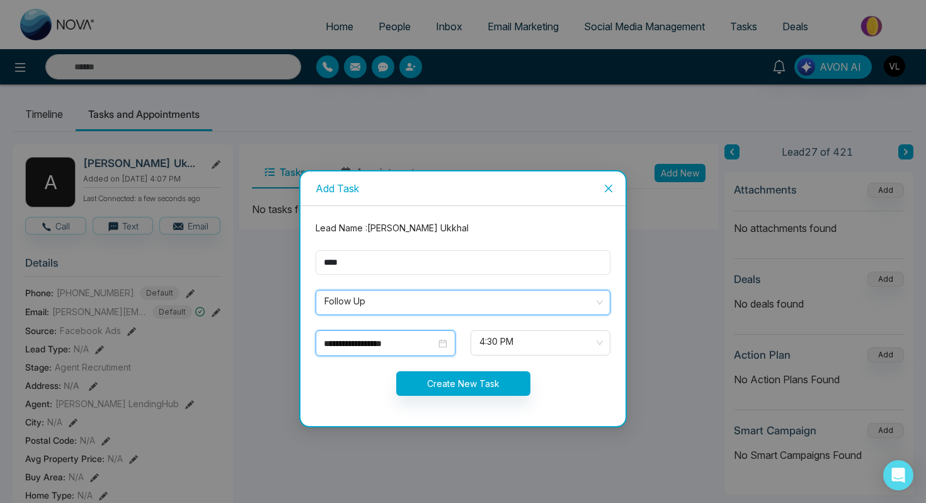
click at [436, 347] on div "**********" at bounding box center [385, 343] width 123 height 14
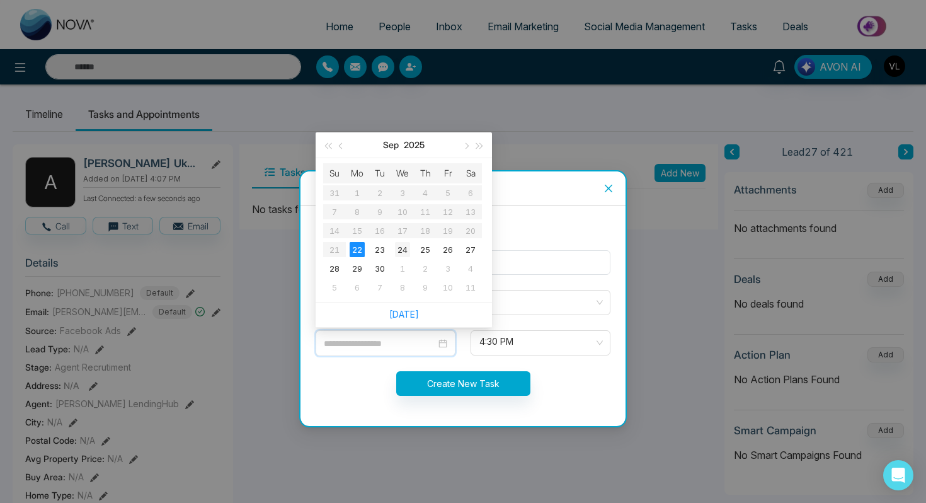
type input "**********"
click at [403, 247] on div "24" at bounding box center [402, 249] width 15 height 15
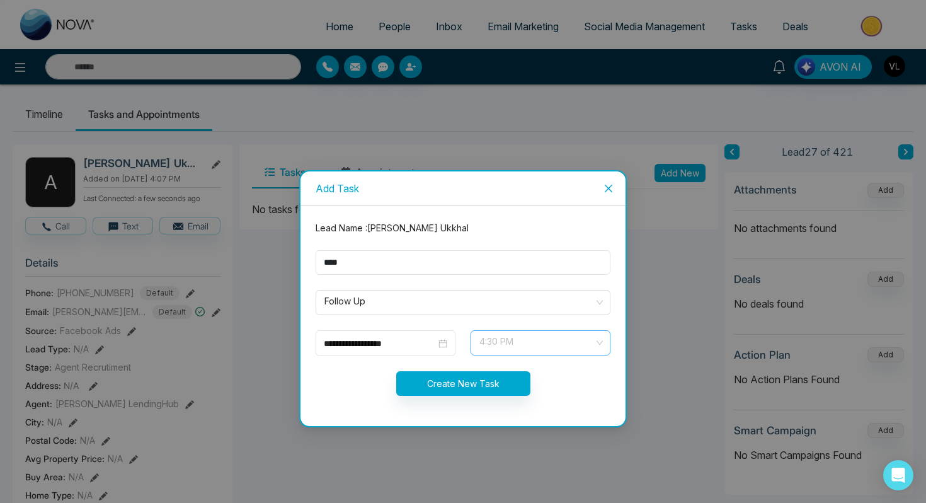
click at [506, 341] on span "4:30 PM" at bounding box center [540, 342] width 122 height 21
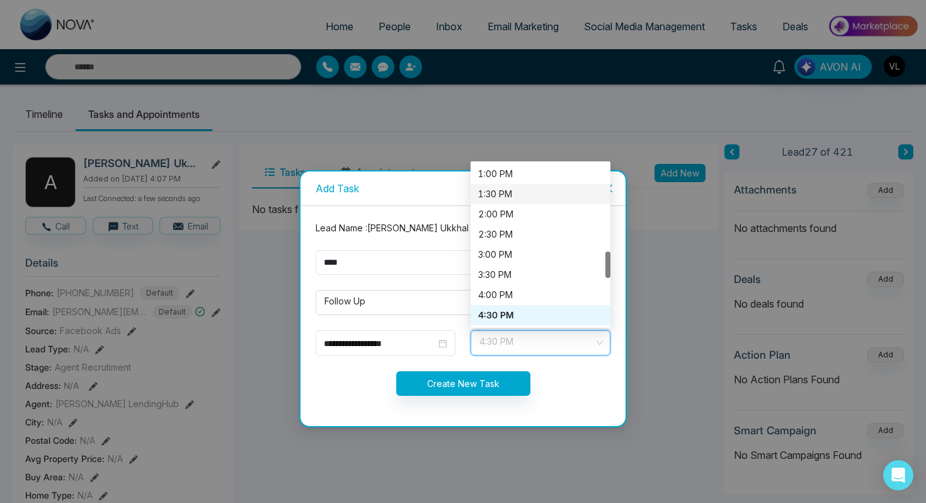
click at [505, 200] on div "1:30 PM" at bounding box center [540, 194] width 125 height 14
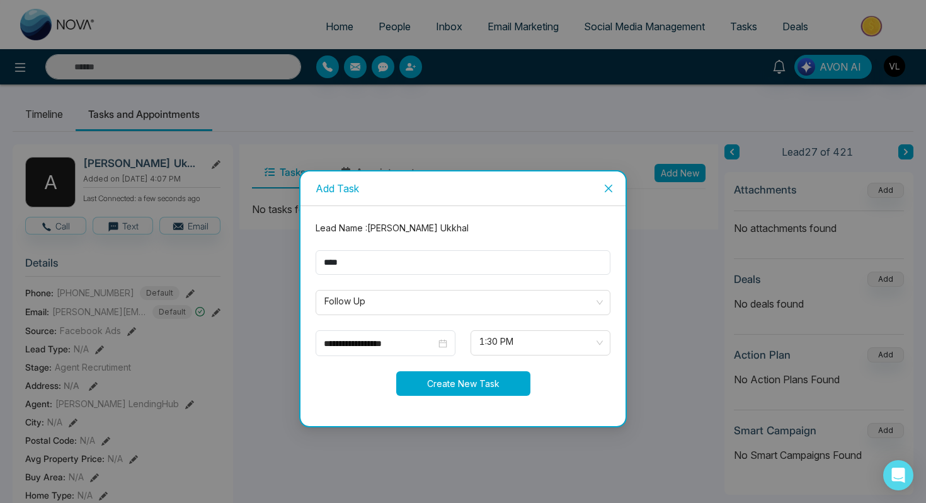
click at [423, 378] on button "Create New Task" at bounding box center [463, 383] width 134 height 25
